Goal: Task Accomplishment & Management: Manage account settings

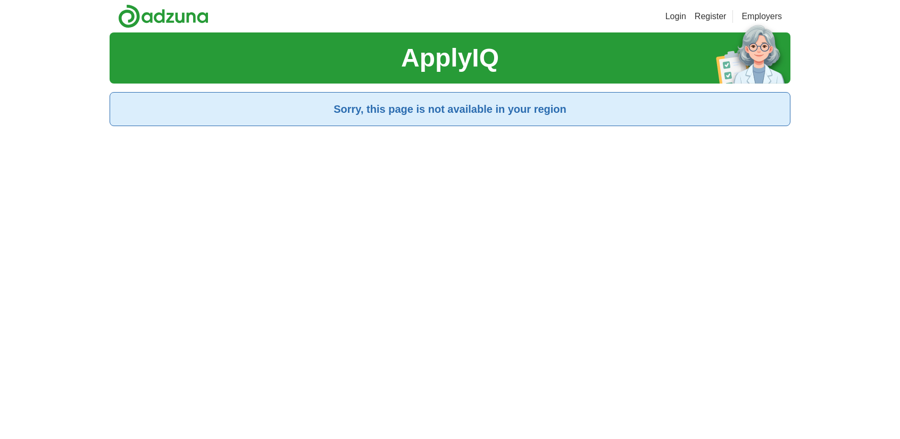
click at [719, 23] on img at bounding box center [753, 52] width 74 height 61
click at [715, 20] on link "Register" at bounding box center [710, 16] width 32 height 13
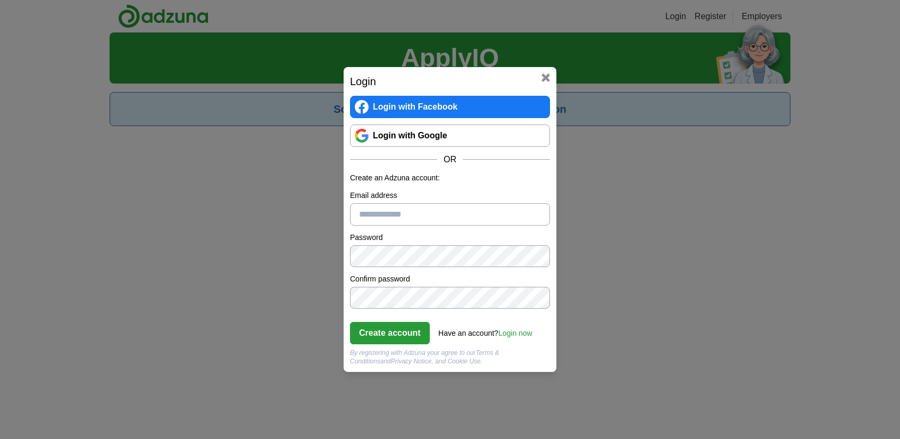
click at [480, 140] on link "Login with Google" at bounding box center [450, 135] width 200 height 22
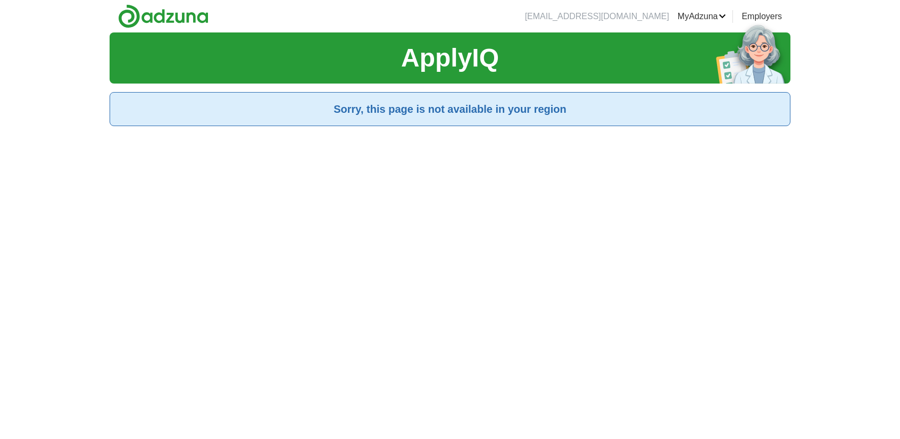
click at [0, 0] on link "Preferences" at bounding box center [0, 0] width 0 height 0
